Goal: Navigation & Orientation: Find specific page/section

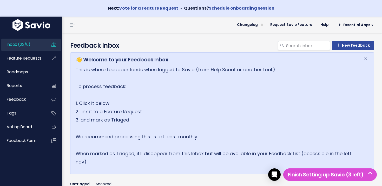
click at [38, 43] on link "Inbox (22/0)" at bounding box center [22, 45] width 42 height 12
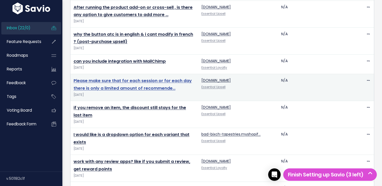
scroll to position [464, 0]
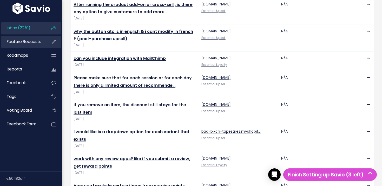
click at [28, 42] on span "Feature Requests" at bounding box center [24, 41] width 35 height 5
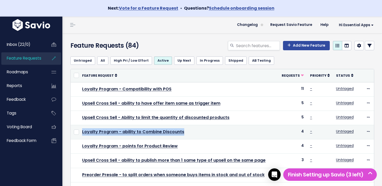
drag, startPoint x: 189, startPoint y: 133, endPoint x: 71, endPoint y: 133, distance: 118.1
click at [71, 133] on tr "Loyalty Program - ability to Combine Discounts 4 - Untriaged Edit Upvote Add to…" at bounding box center [222, 132] width 303 height 14
click at [223, 127] on td "Loyalty Program - ability to Combine Discounts" at bounding box center [178, 132] width 199 height 14
